Goal: Navigation & Orientation: Find specific page/section

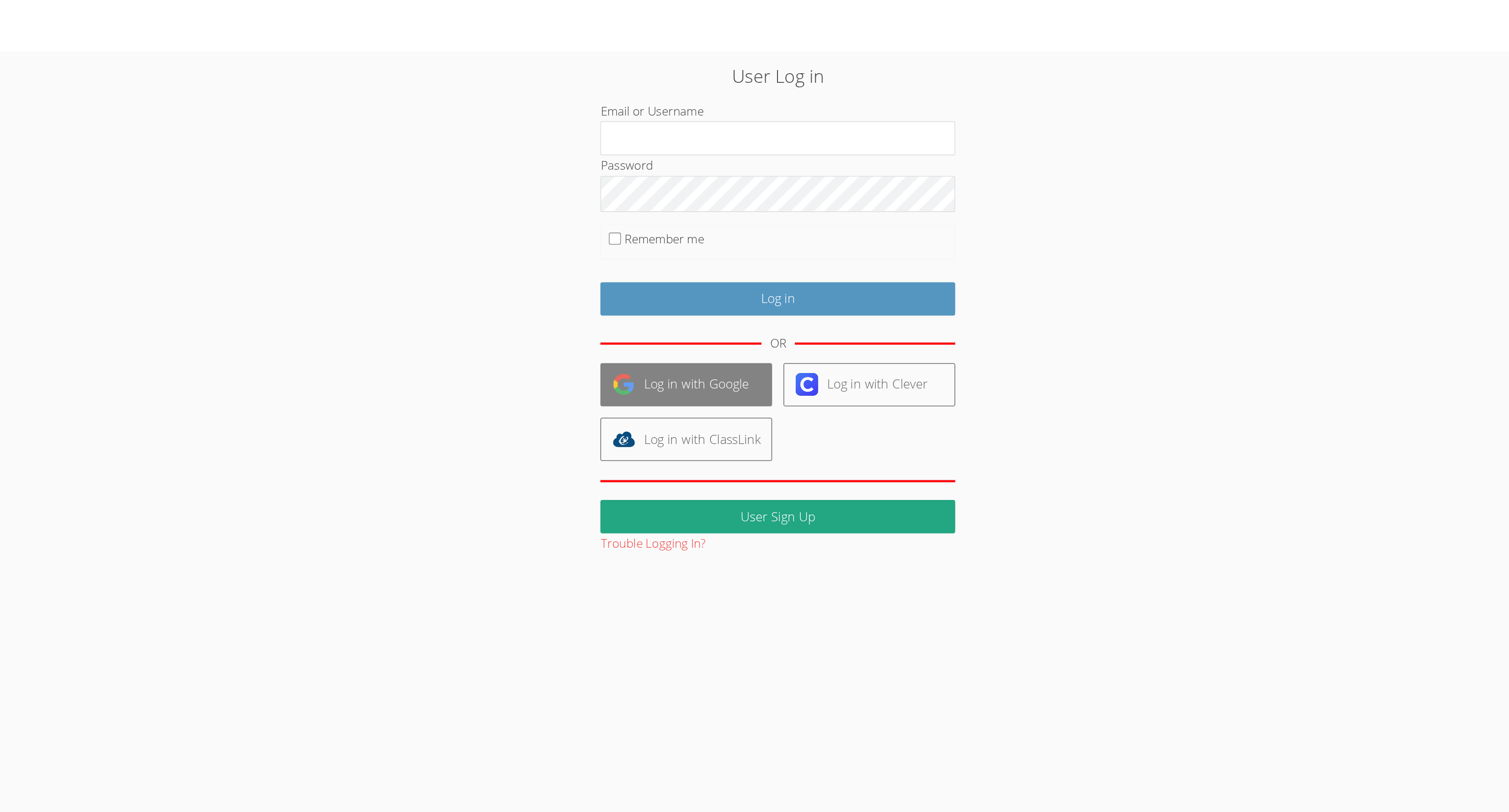
click at [684, 254] on link "Log in with Google" at bounding box center [695, 246] width 110 height 28
click at [717, 261] on link "Log in with Google" at bounding box center [695, 246] width 110 height 28
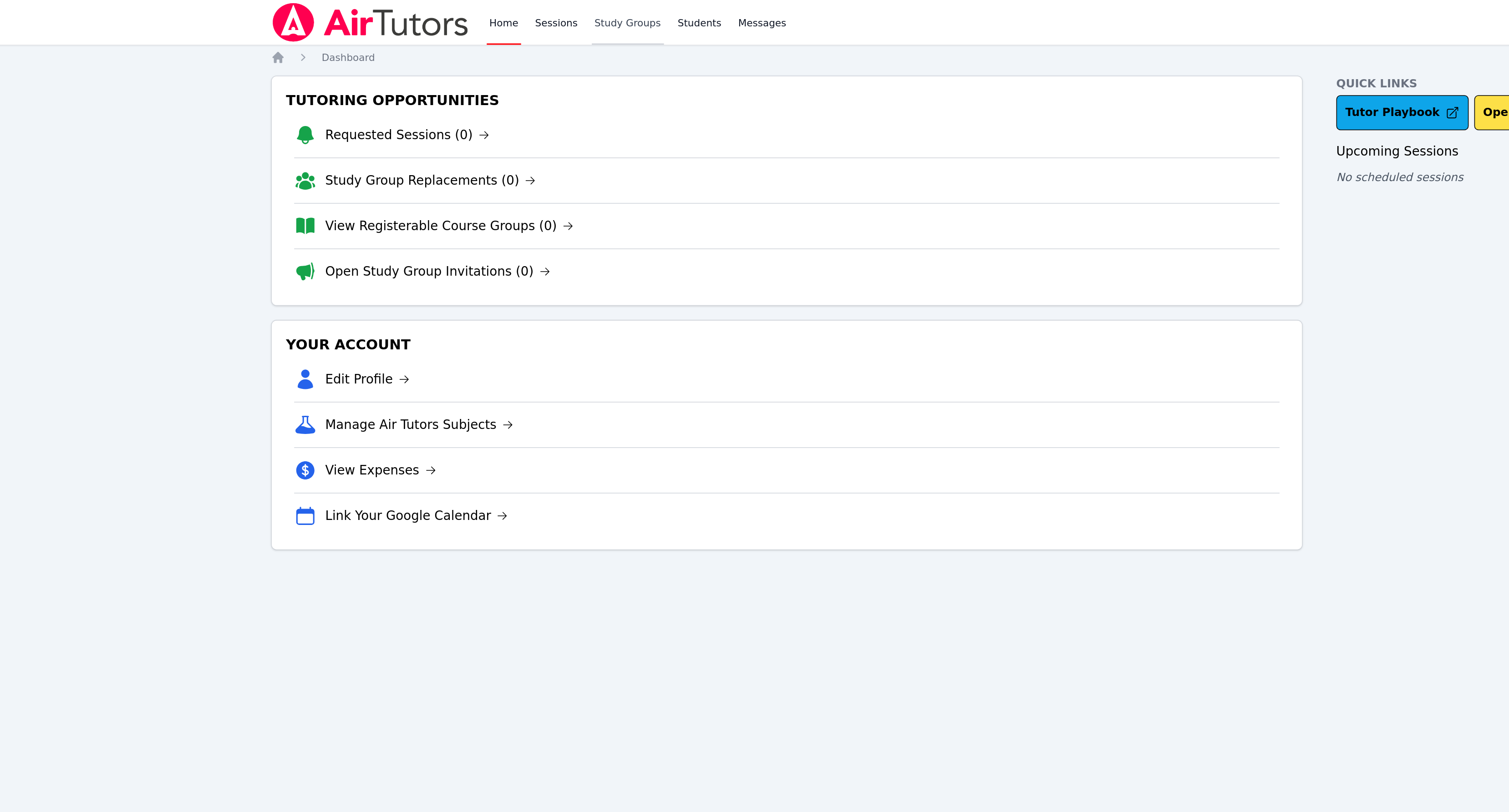
click at [422, 10] on link "Study Groups" at bounding box center [420, 15] width 47 height 29
